Goal: Task Accomplishment & Management: Manage account settings

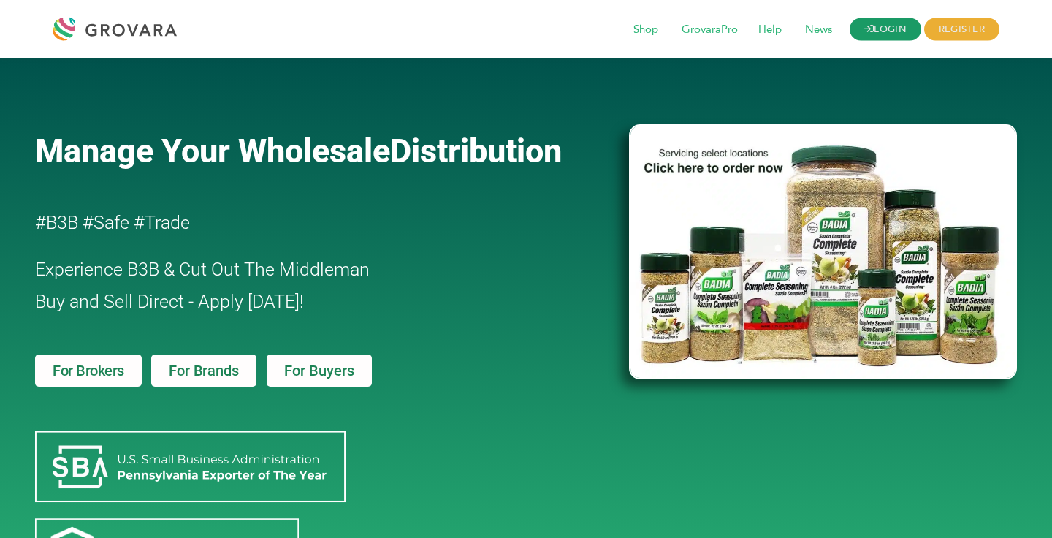
click at [875, 29] on link "LOGIN" at bounding box center [886, 29] width 72 height 23
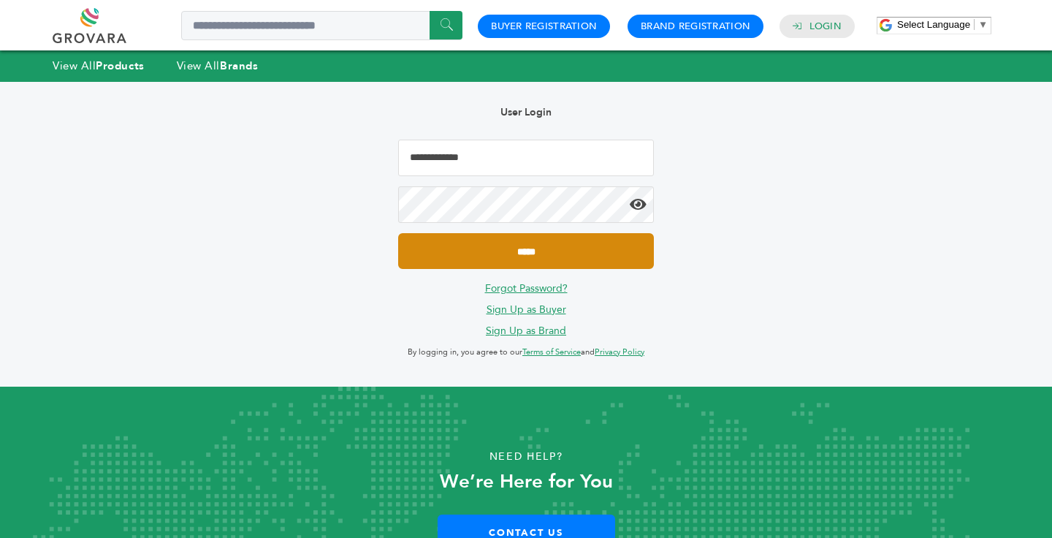
type input "**********"
click at [624, 258] on input "*****" at bounding box center [526, 251] width 256 height 36
